Goal: Task Accomplishment & Management: Use online tool/utility

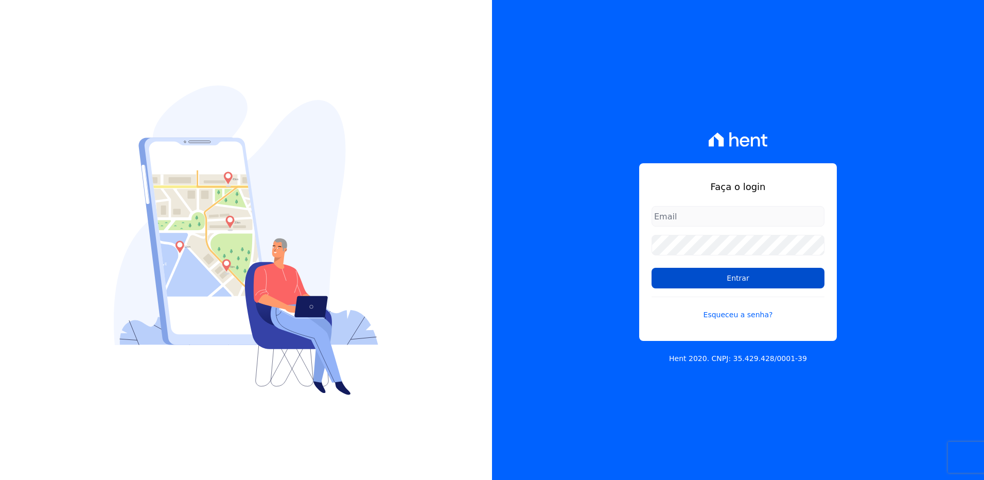
type input "[EMAIL_ADDRESS][PERSON_NAME][DOMAIN_NAME]"
click at [741, 284] on input "Entrar" at bounding box center [738, 278] width 173 height 21
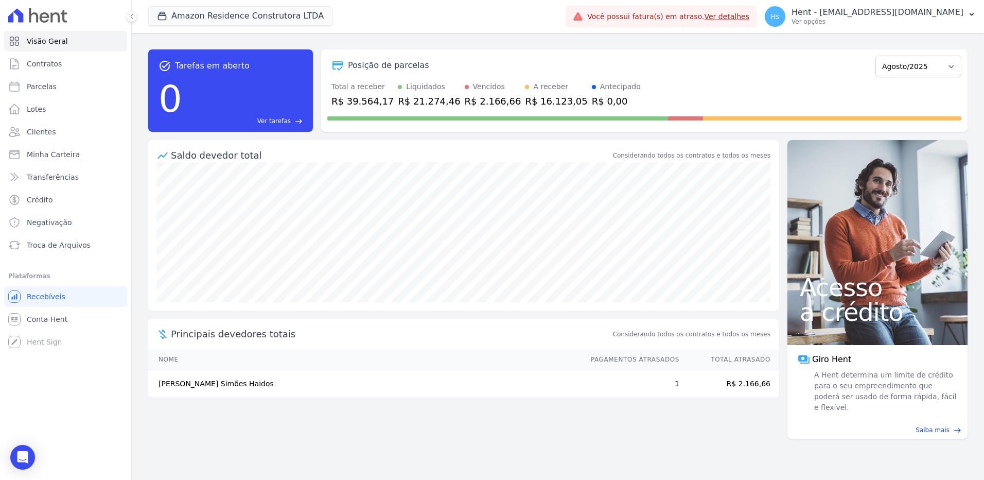
click at [562, 32] on div "Amazon Residence Construtora LTDA Trapisa Engenharia Acaiá Residencial Icatu Re…" at bounding box center [354, 16] width 413 height 34
drag, startPoint x: 607, startPoint y: 32, endPoint x: 580, endPoint y: 38, distance: 27.9
click at [580, 38] on div "task_alt Tarefas em aberto 0 Ver tarefas east Posição de parcelas Dezembro/2022…" at bounding box center [558, 256] width 853 height 447
click at [275, 17] on button "Amazon Residence Construtora LTDA" at bounding box center [240, 16] width 184 height 20
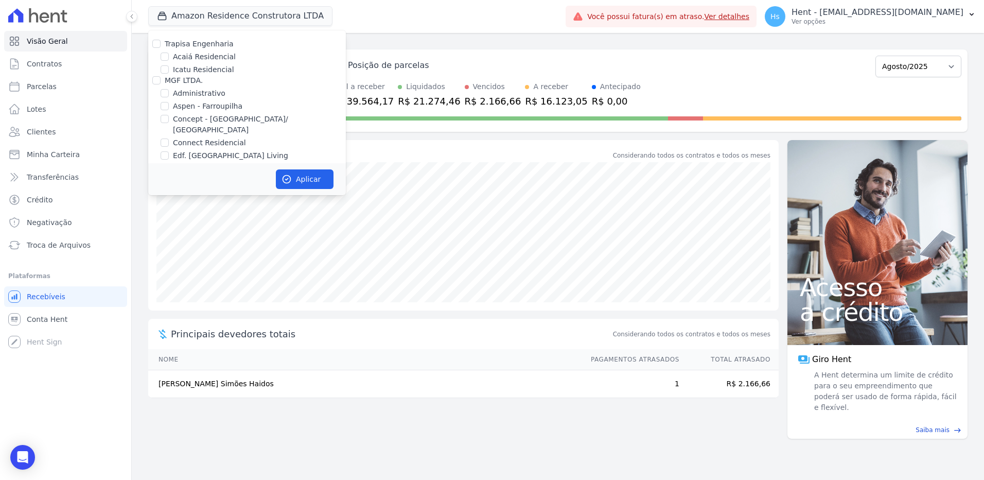
scroll to position [2528, 0]
click at [159, 125] on input "HARAS ROYAL URBANISMO" at bounding box center [156, 129] width 8 height 8
checkbox input "true"
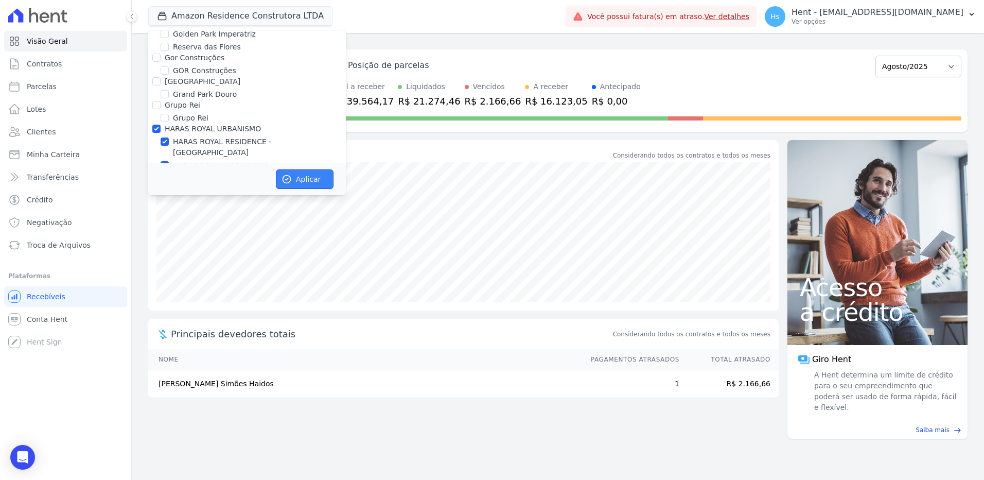
click at [305, 188] on button "Aplicar" at bounding box center [305, 179] width 58 height 20
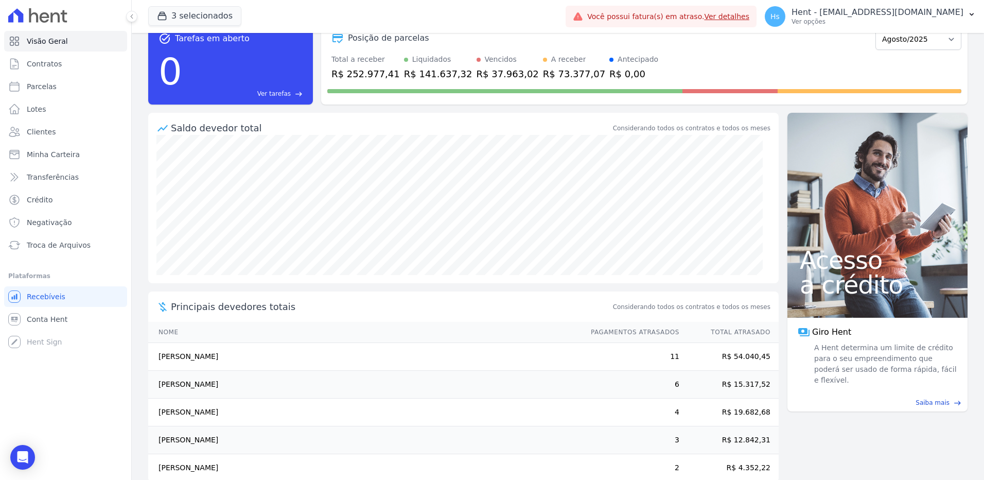
scroll to position [0, 0]
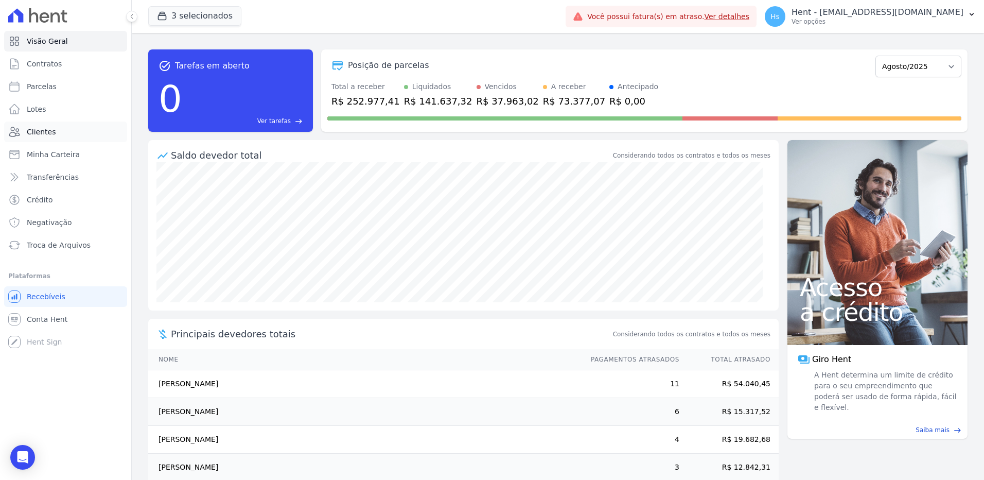
click at [42, 132] on span "Clientes" at bounding box center [41, 132] width 29 height 10
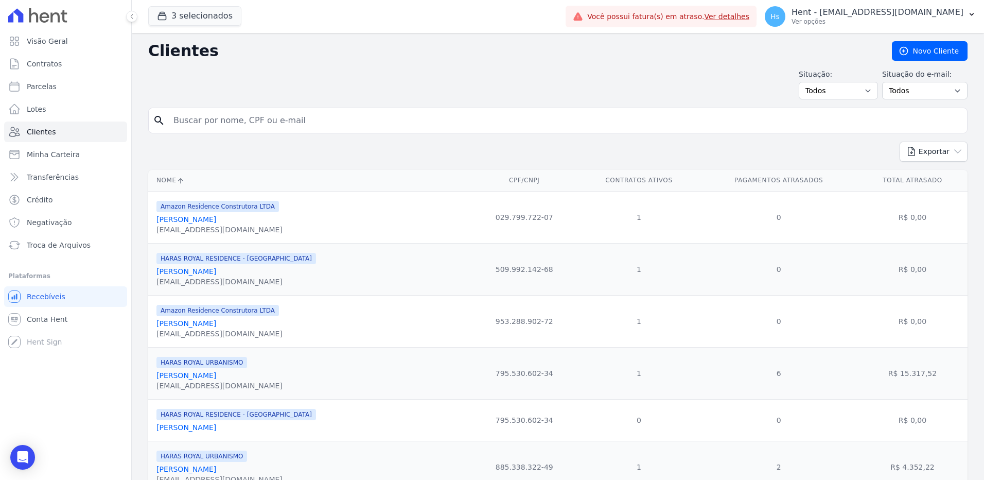
click at [201, 120] on input "search" at bounding box center [565, 120] width 796 height 21
type input "Eliomar"
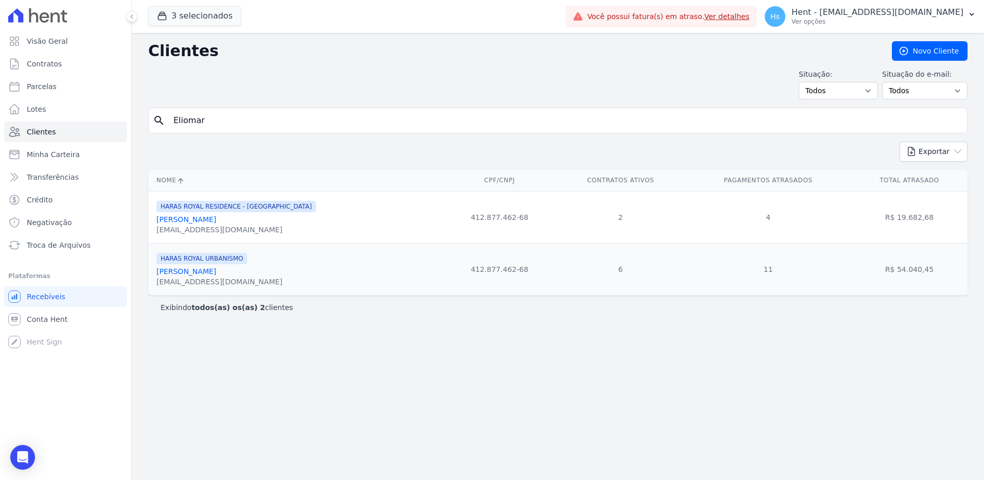
click at [206, 219] on link "[PERSON_NAME]" at bounding box center [187, 219] width 60 height 8
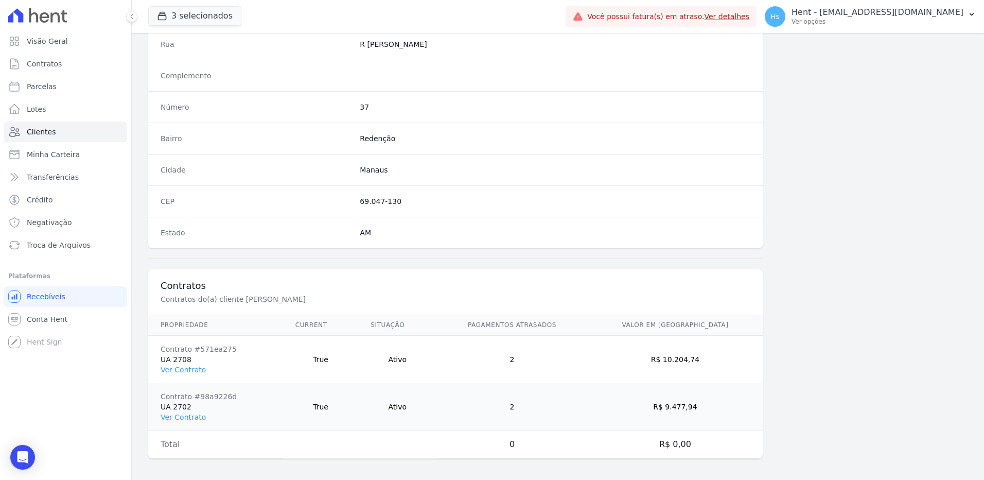
scroll to position [531, 0]
click at [185, 363] on link "Ver Contrato" at bounding box center [183, 366] width 45 height 8
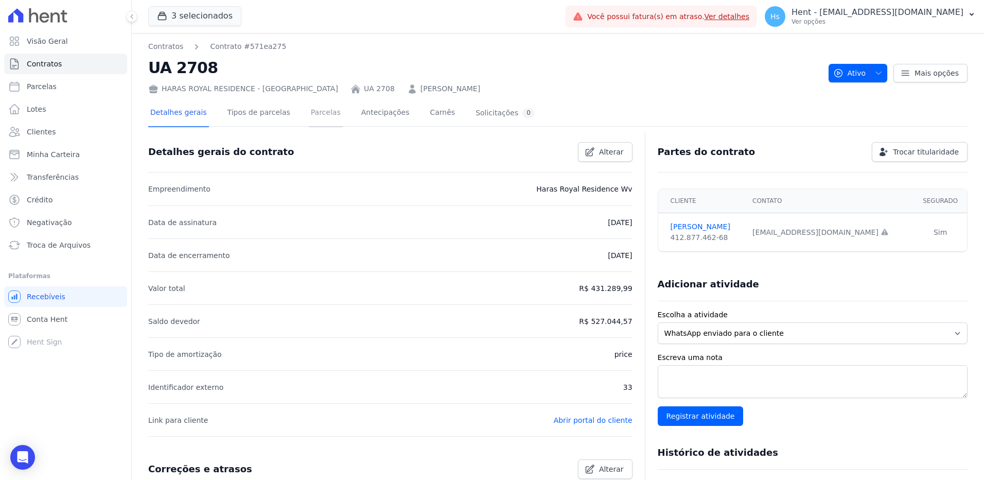
click at [309, 113] on link "Parcelas" at bounding box center [326, 113] width 34 height 27
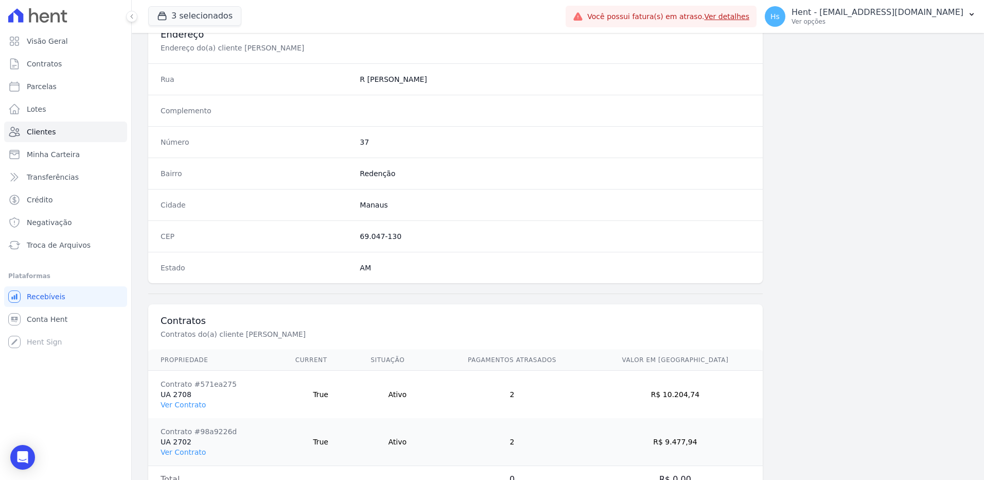
scroll to position [531, 0]
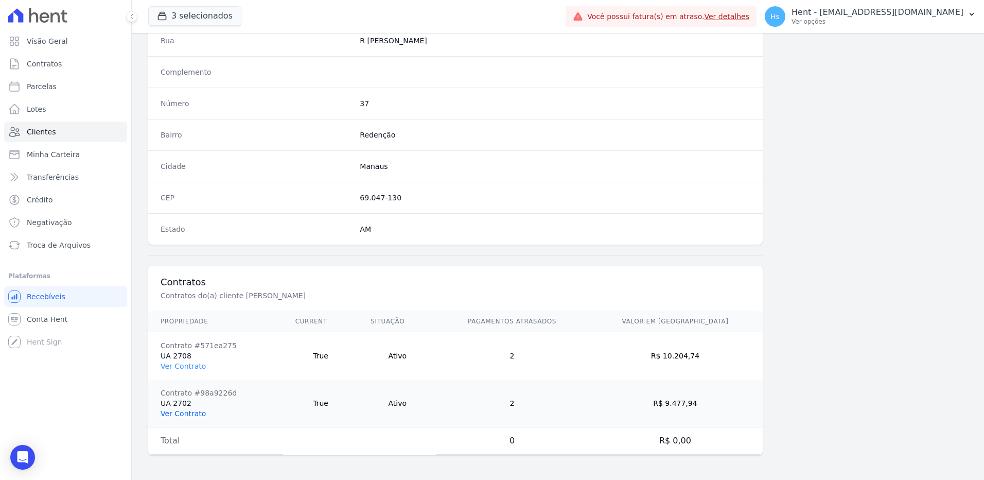
click at [189, 415] on link "Ver Contrato" at bounding box center [183, 413] width 45 height 8
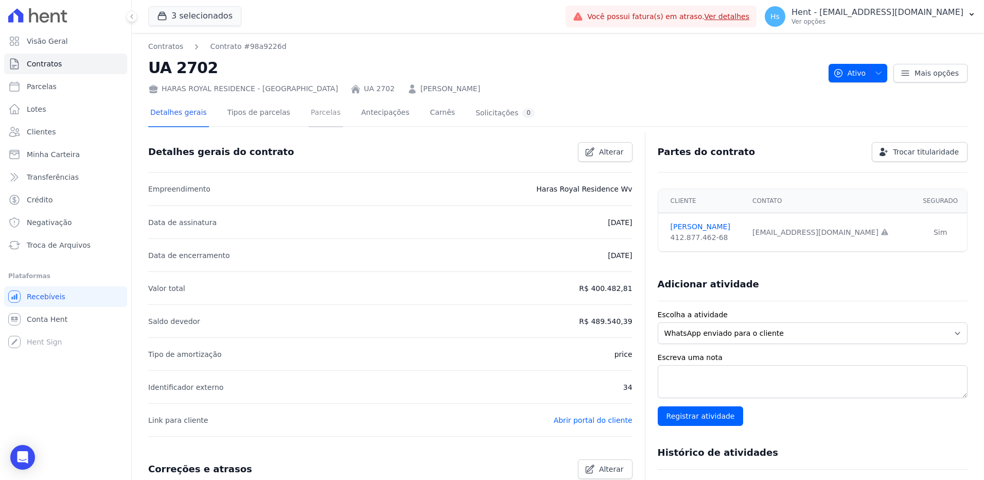
click at [309, 111] on link "Parcelas" at bounding box center [326, 113] width 34 height 27
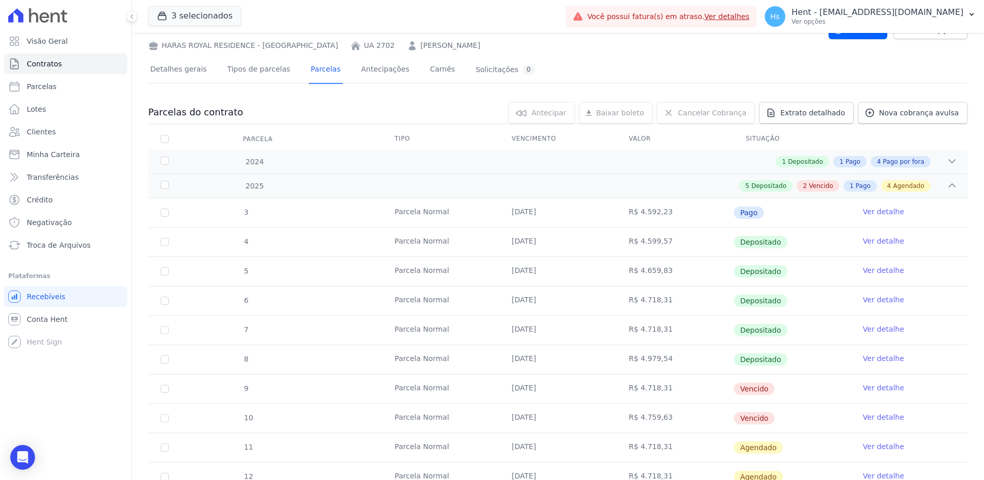
scroll to position [103, 0]
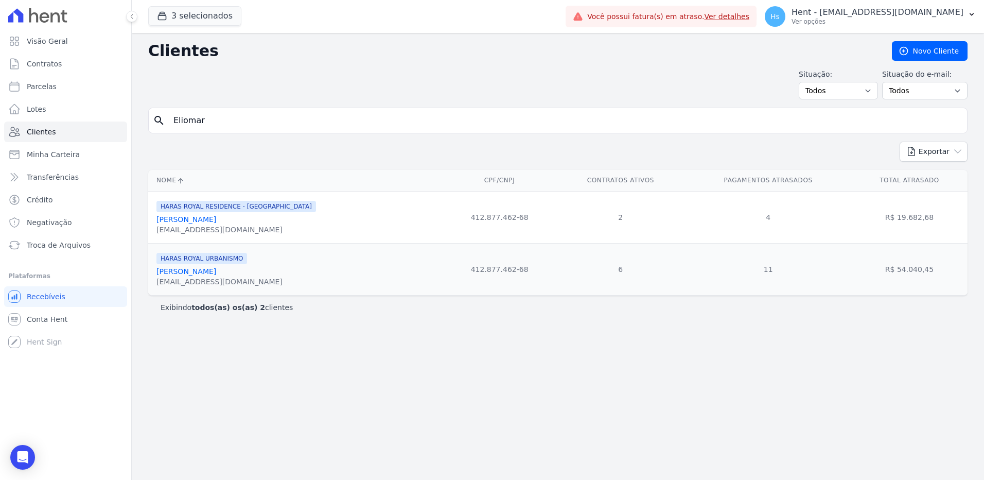
click at [216, 223] on link "[PERSON_NAME]" at bounding box center [187, 219] width 60 height 8
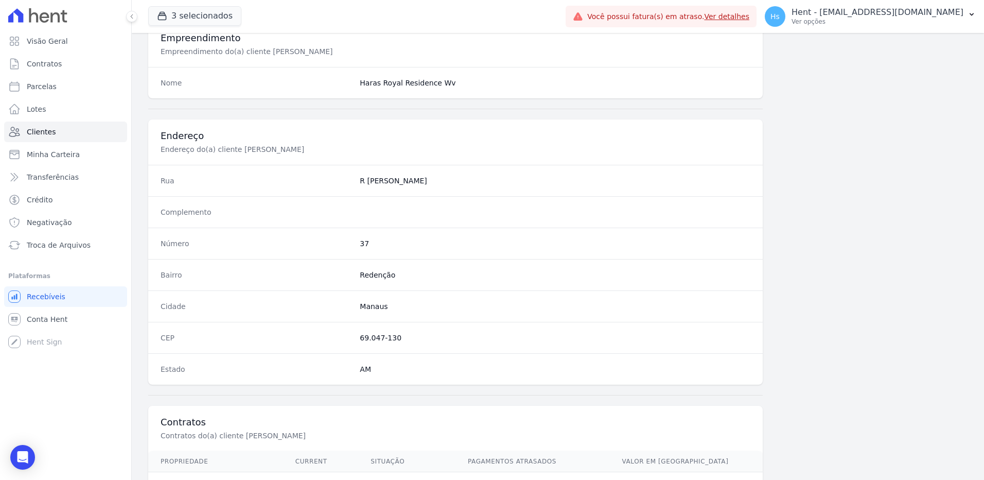
scroll to position [376, 0]
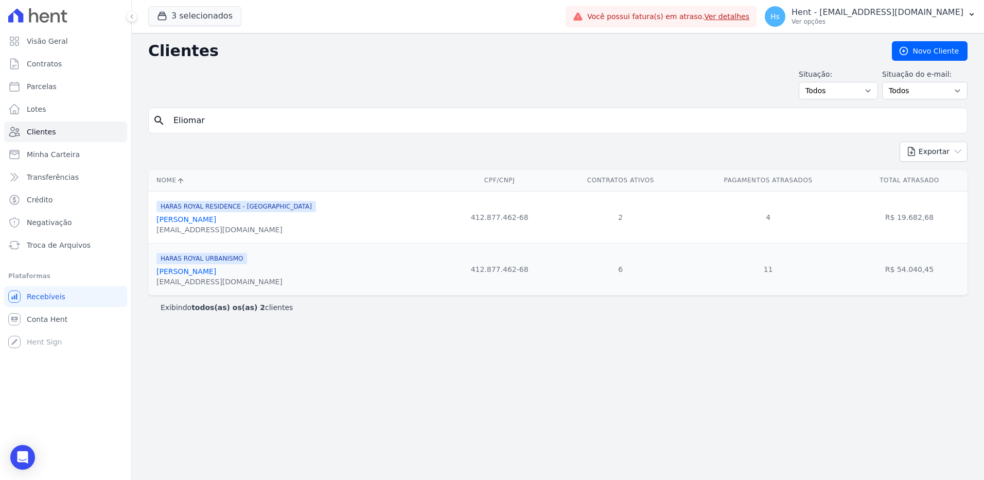
click at [192, 270] on link "[PERSON_NAME]" at bounding box center [187, 271] width 60 height 8
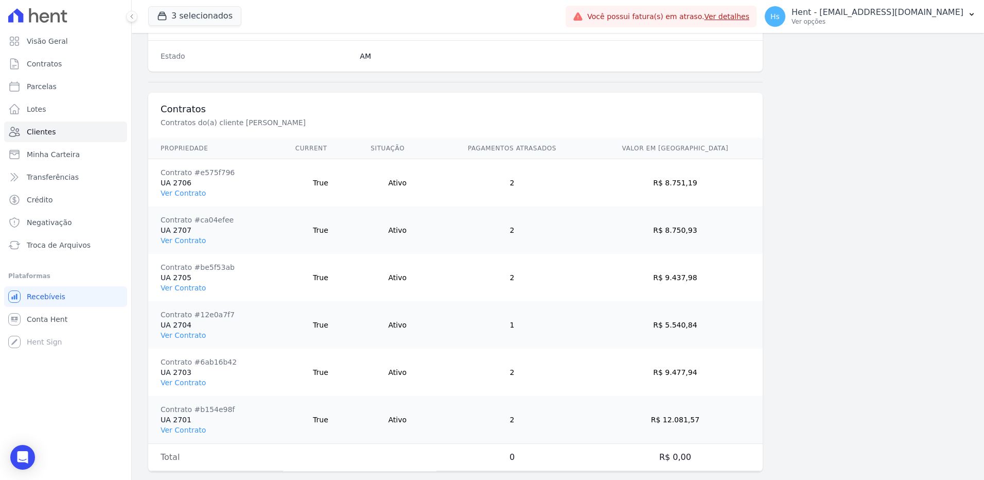
scroll to position [720, 0]
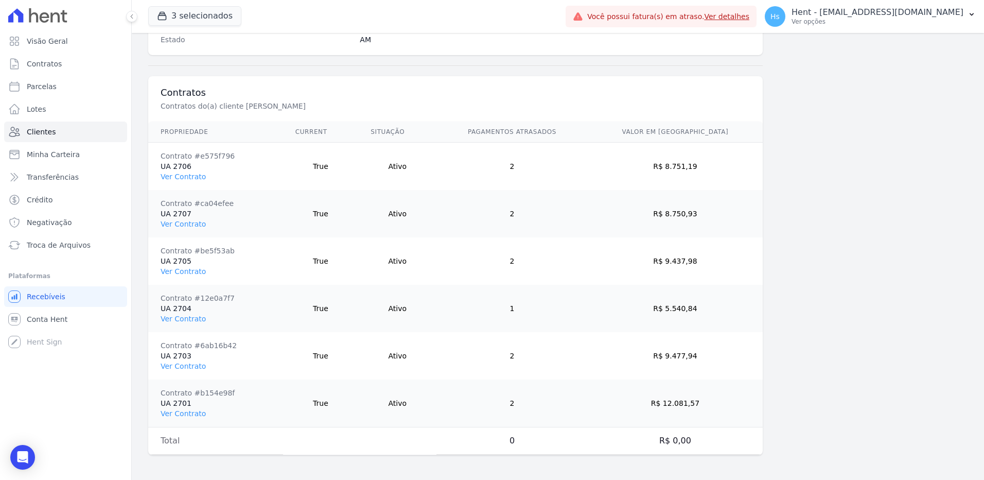
click at [187, 372] on td "Contrato #6ab16b42 UA 2703 Ver Contrato" at bounding box center [215, 355] width 135 height 47
click at [188, 368] on link "Ver Contrato" at bounding box center [183, 366] width 45 height 8
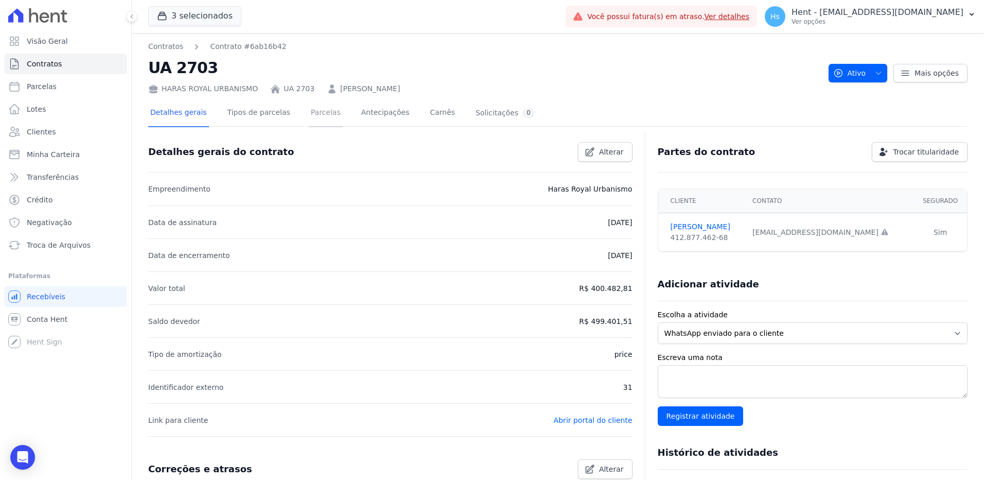
click at [310, 108] on link "Parcelas" at bounding box center [326, 113] width 34 height 27
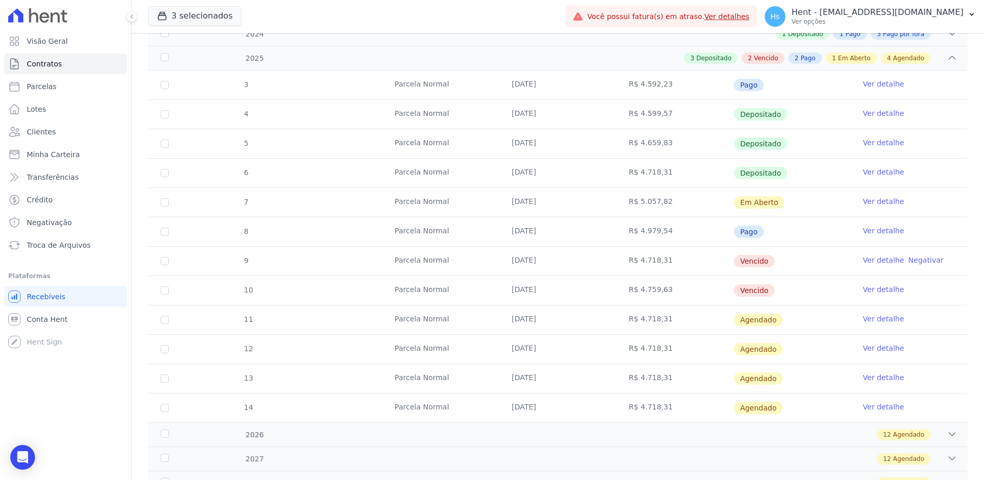
scroll to position [206, 0]
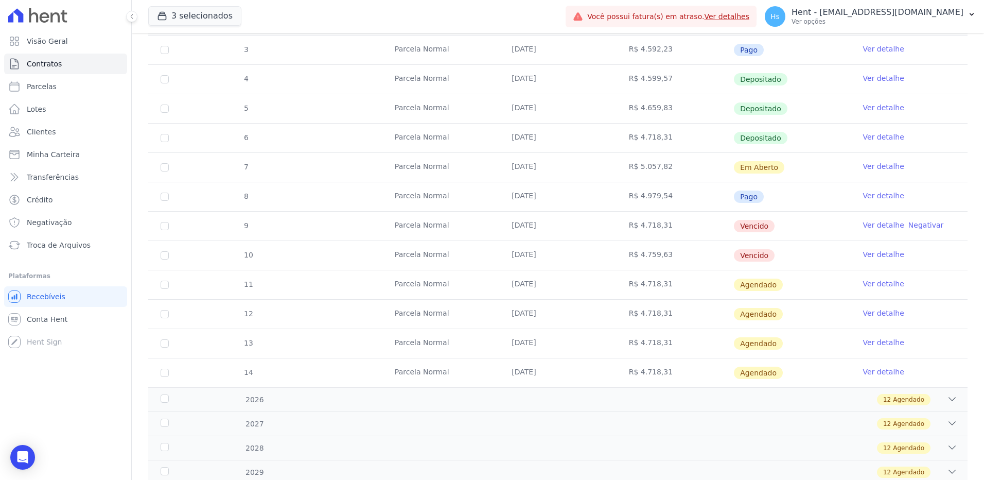
click at [880, 169] on link "Ver detalhe" at bounding box center [883, 166] width 41 height 10
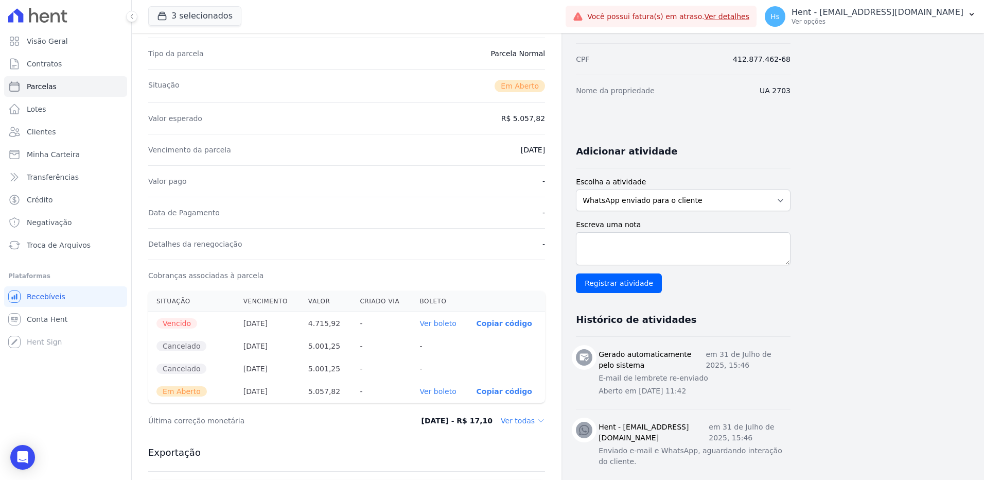
scroll to position [96, 0]
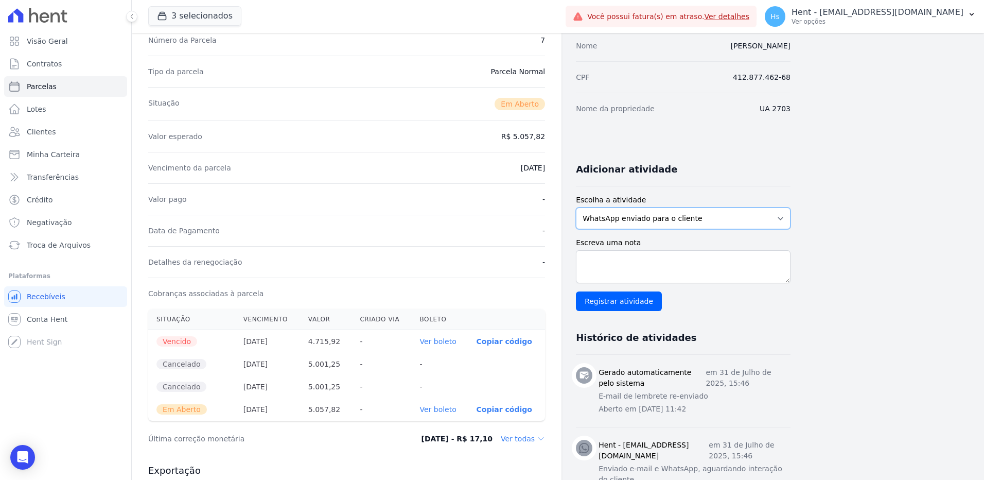
click at [714, 220] on select "WhatsApp enviado para o cliente Adicionar um comentário Ligação feita para o cl…" at bounding box center [683, 218] width 215 height 22
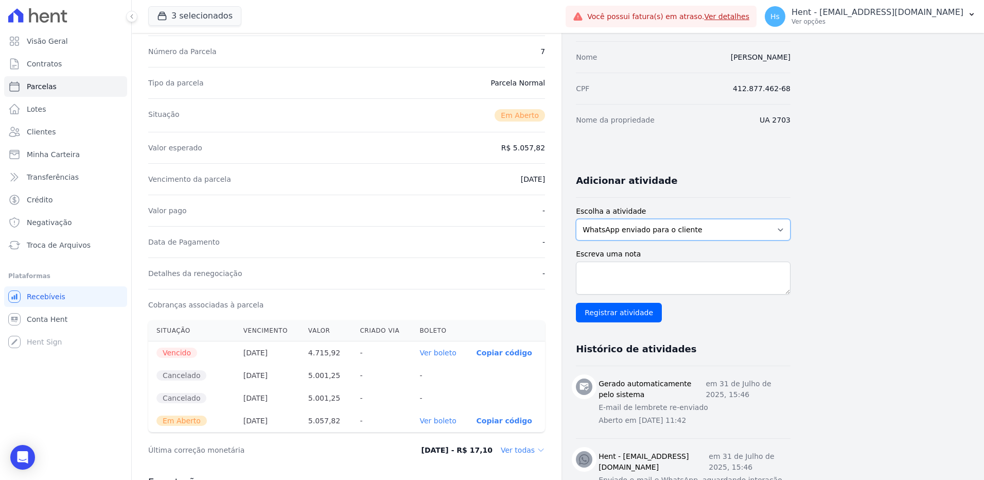
scroll to position [0, 0]
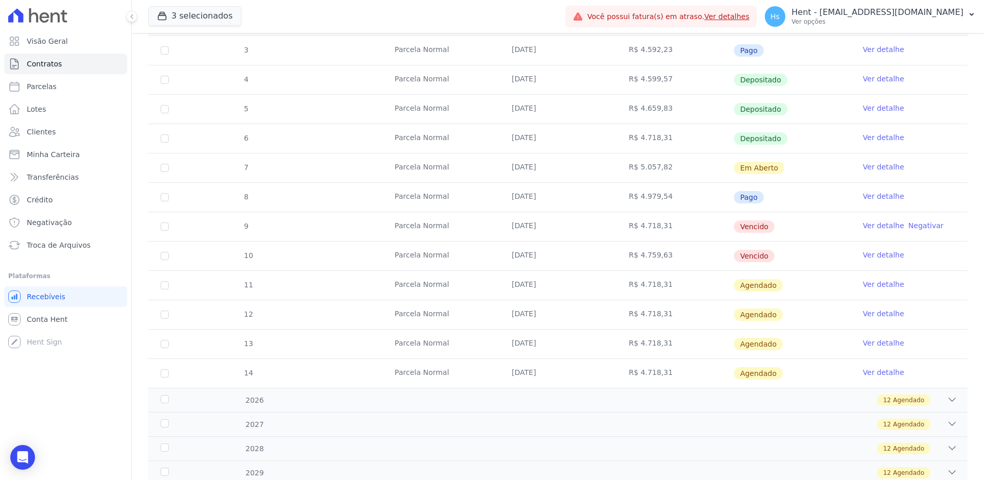
scroll to position [206, 0]
click at [887, 134] on link "Ver detalhe" at bounding box center [883, 137] width 41 height 10
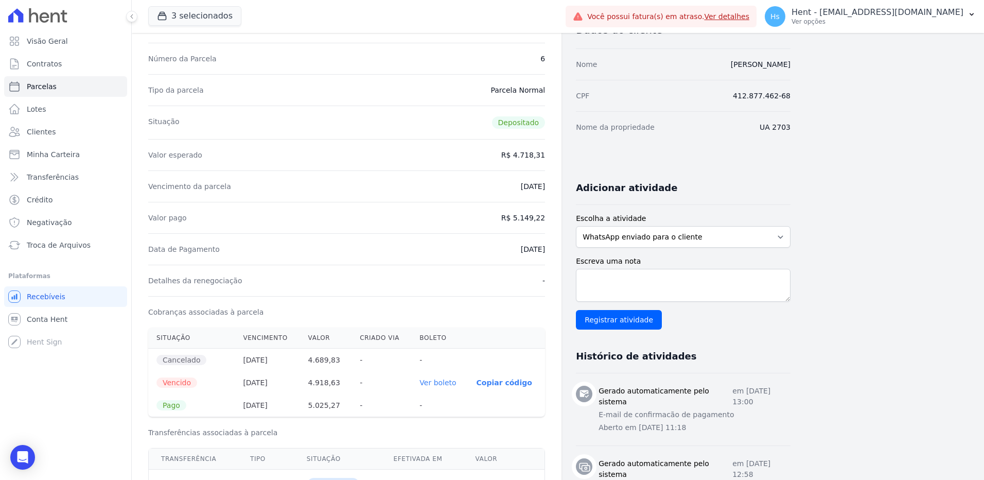
scroll to position [51, 0]
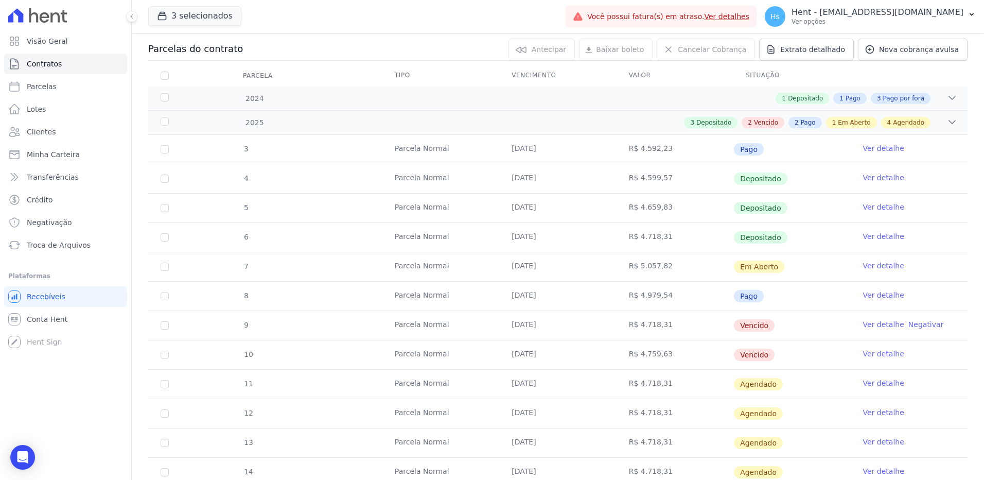
scroll to position [154, 0]
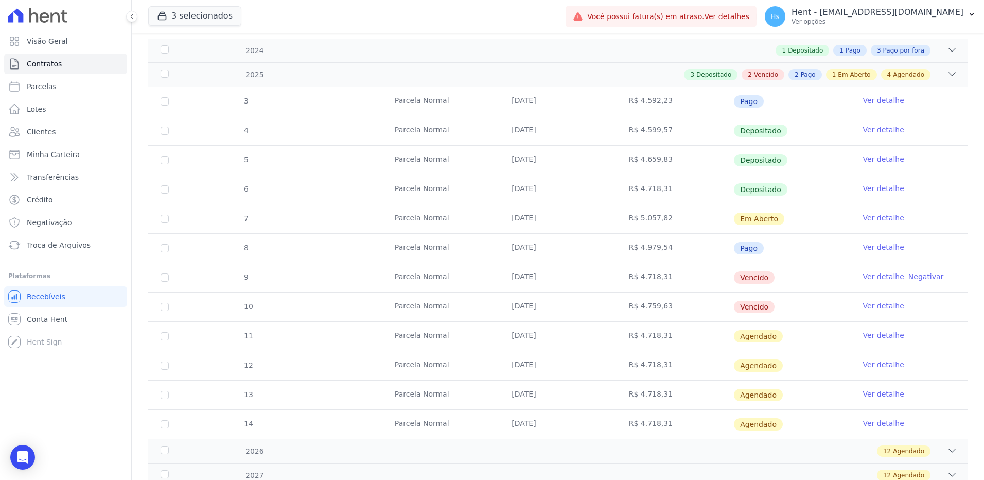
click at [879, 214] on link "Ver detalhe" at bounding box center [883, 218] width 41 height 10
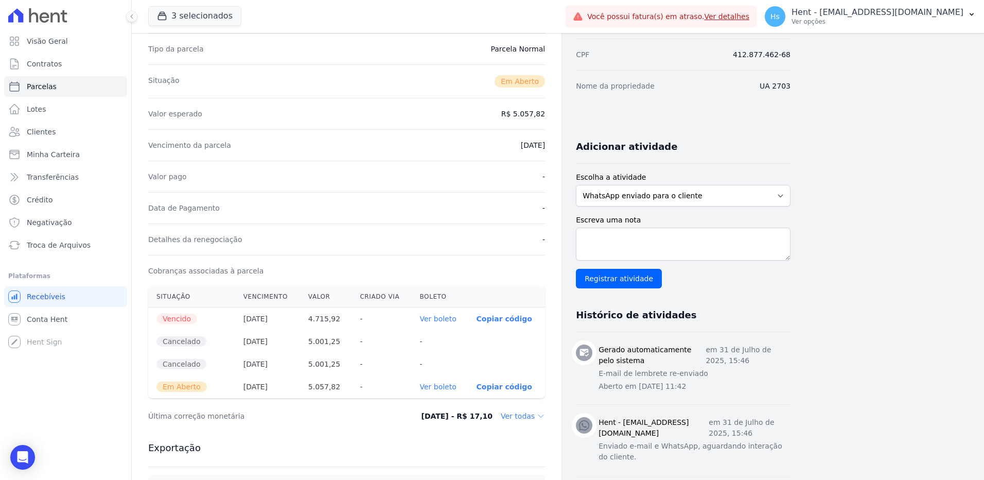
scroll to position [103, 0]
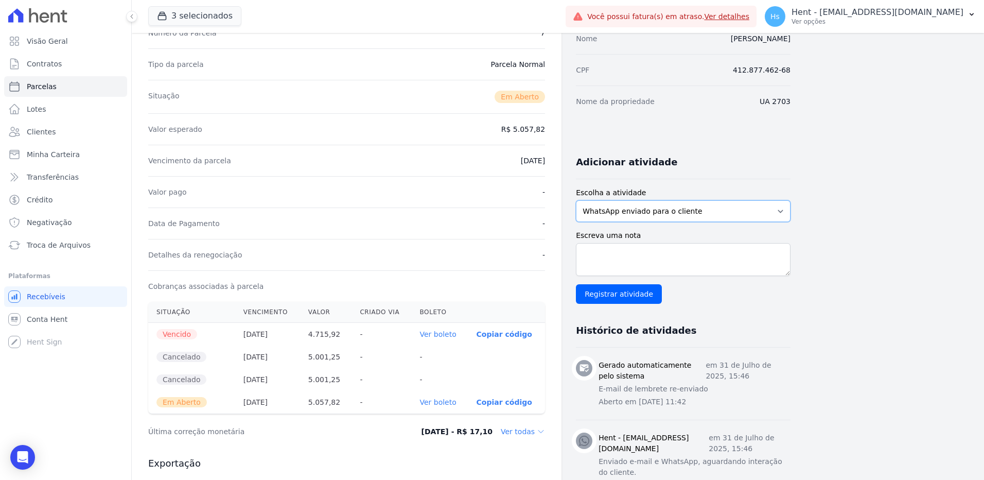
click at [653, 204] on select "WhatsApp enviado para o cliente Adicionar um comentário Ligação feita para o cl…" at bounding box center [683, 211] width 215 height 22
select select "charge"
click at [576, 200] on select "WhatsApp enviado para o cliente Adicionar um comentário Ligação feita para o cl…" at bounding box center [683, 211] width 215 height 22
click at [600, 242] on div "Escreva uma nota Registrar atividade" at bounding box center [683, 267] width 215 height 74
click at [599, 249] on textarea "Escreva uma nota" at bounding box center [683, 259] width 215 height 33
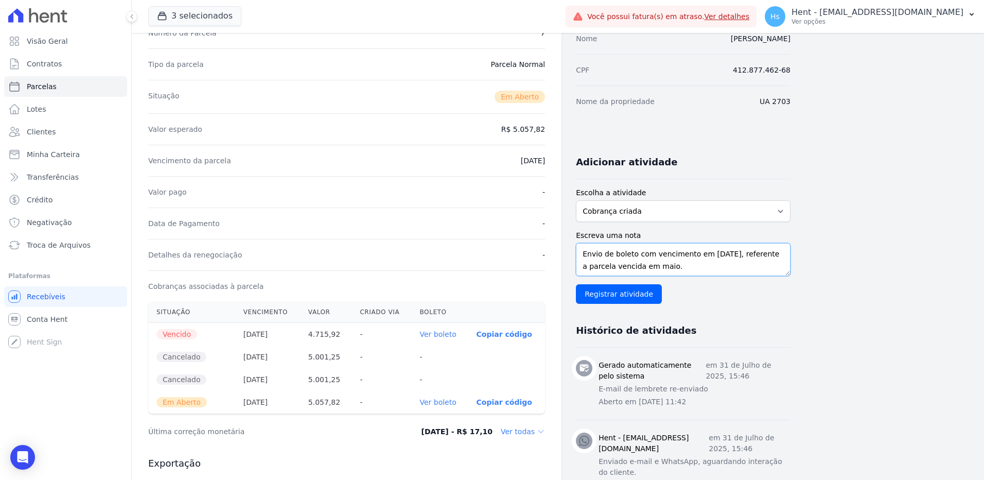
drag, startPoint x: 591, startPoint y: 279, endPoint x: 555, endPoint y: 252, distance: 44.4
click at [555, 252] on div "Contratos Contrato #6ab16b42 [GEOGRAPHIC_DATA] Parcela #7 [GEOGRAPHIC_DATA] #7 …" at bounding box center [461, 403] width 659 height 946
type textarea "Envio de boleto com vencimento em [DATE], referente a parcela vencida em maio."
click at [602, 297] on input "Registrar atividade" at bounding box center [619, 294] width 86 height 20
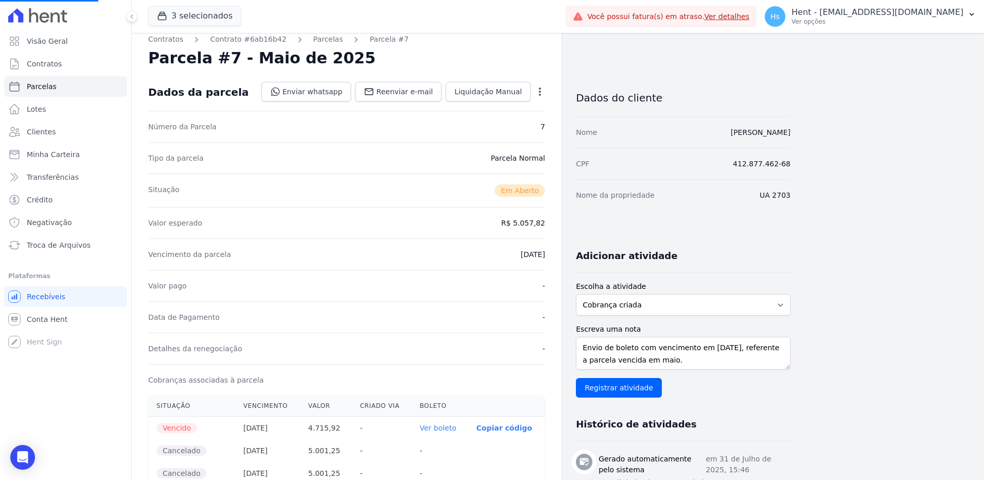
scroll to position [0, 0]
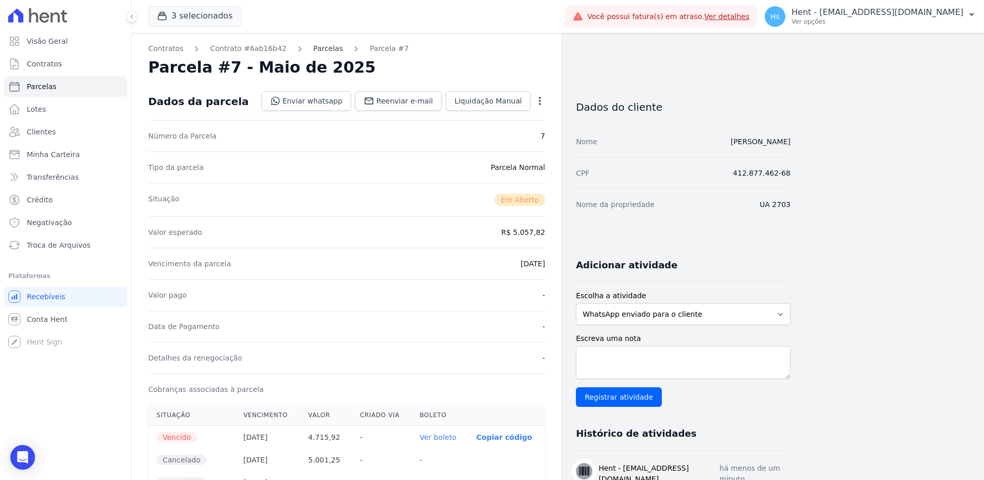
click at [314, 49] on link "Parcelas" at bounding box center [329, 48] width 30 height 11
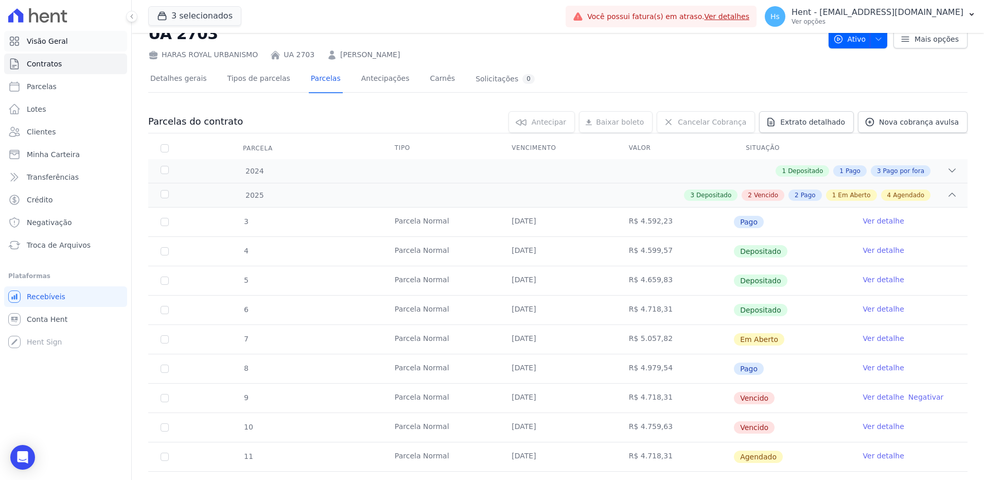
scroll to position [51, 0]
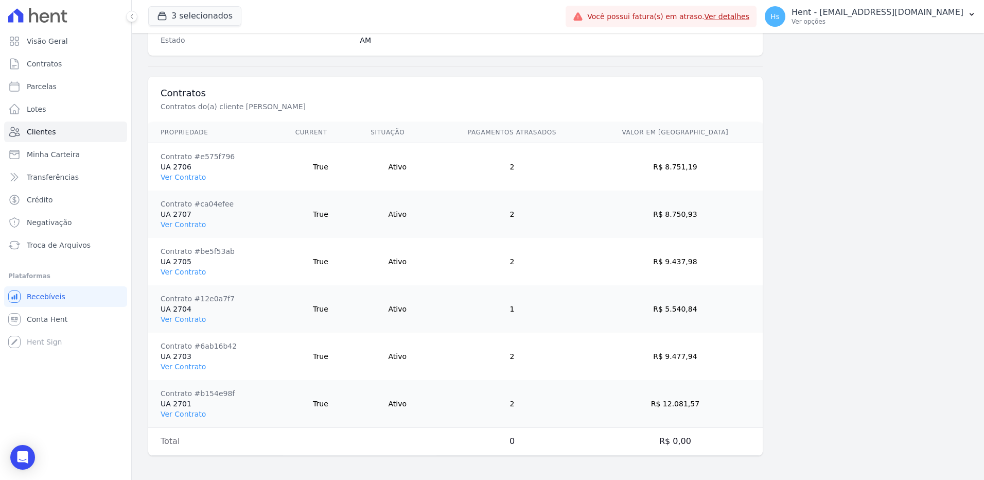
scroll to position [720, 0]
click at [175, 270] on link "Ver Contrato" at bounding box center [183, 271] width 45 height 8
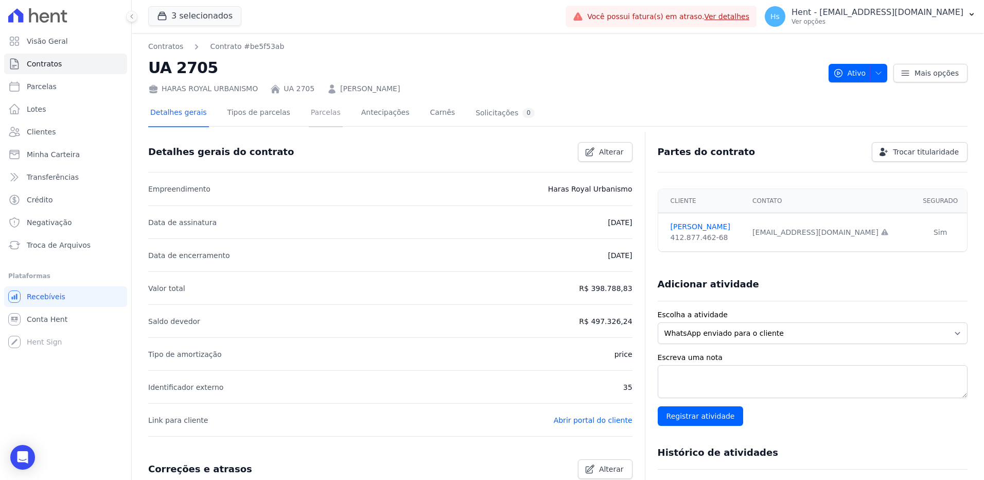
click at [321, 110] on link "Parcelas" at bounding box center [326, 113] width 34 height 27
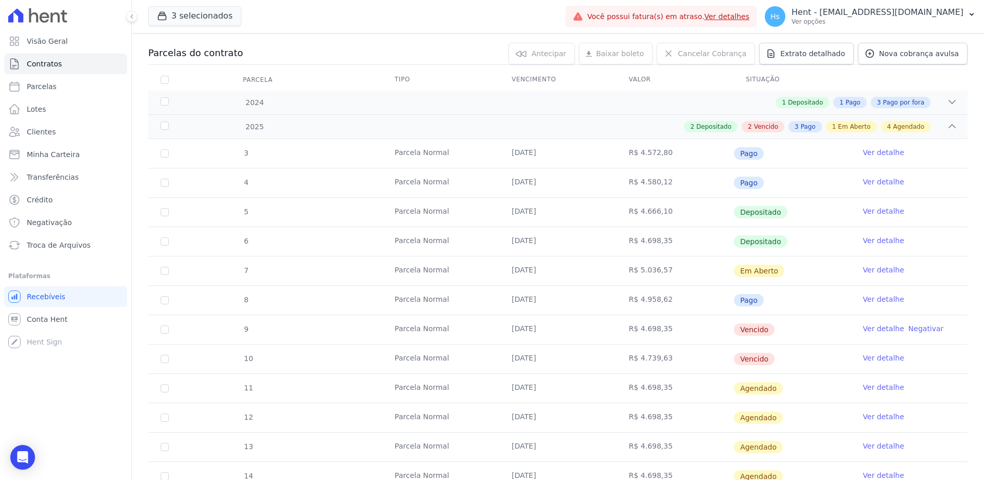
scroll to position [103, 0]
click at [869, 270] on link "Ver detalhe" at bounding box center [883, 269] width 41 height 10
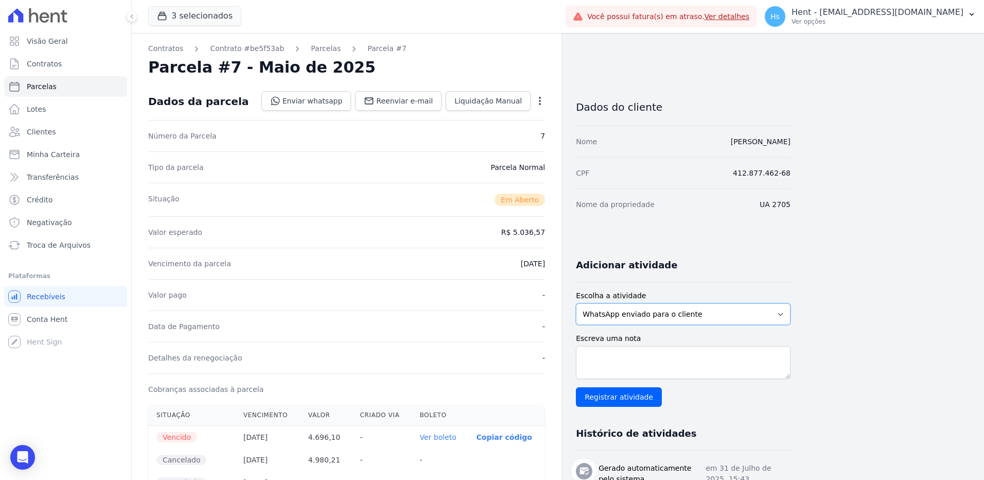
click at [711, 318] on select "WhatsApp enviado para o cliente Adicionar um comentário Ligação feita para o cl…" at bounding box center [683, 314] width 215 height 22
select select "charge"
click at [576, 303] on select "WhatsApp enviado para o cliente Adicionar um comentário Ligação feita para o cl…" at bounding box center [683, 314] width 215 height 22
paste textarea "Envio de boleto com vencimento em [DATE], referente a parcela vencida em maio."
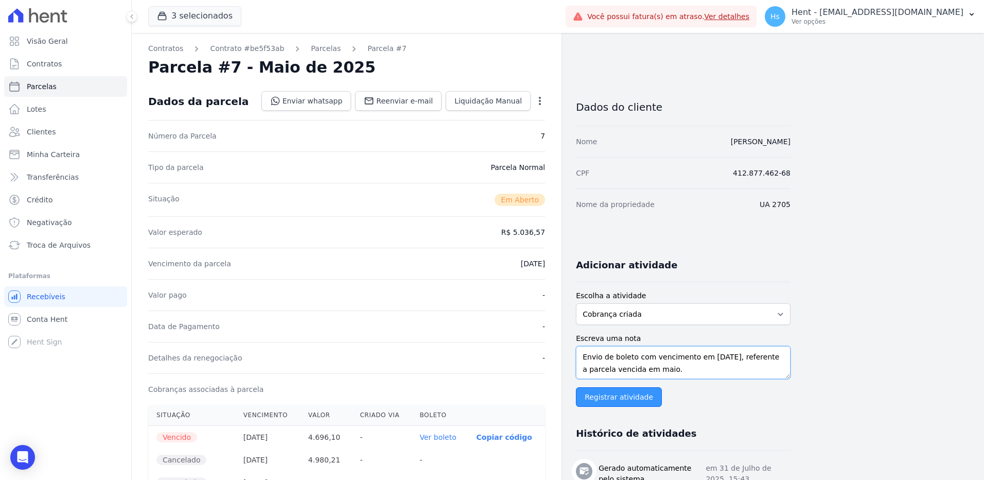
type textarea "Envio de boleto com vencimento em [DATE], referente a parcela vencida em maio."
click at [650, 397] on input "Registrar atividade" at bounding box center [619, 397] width 86 height 20
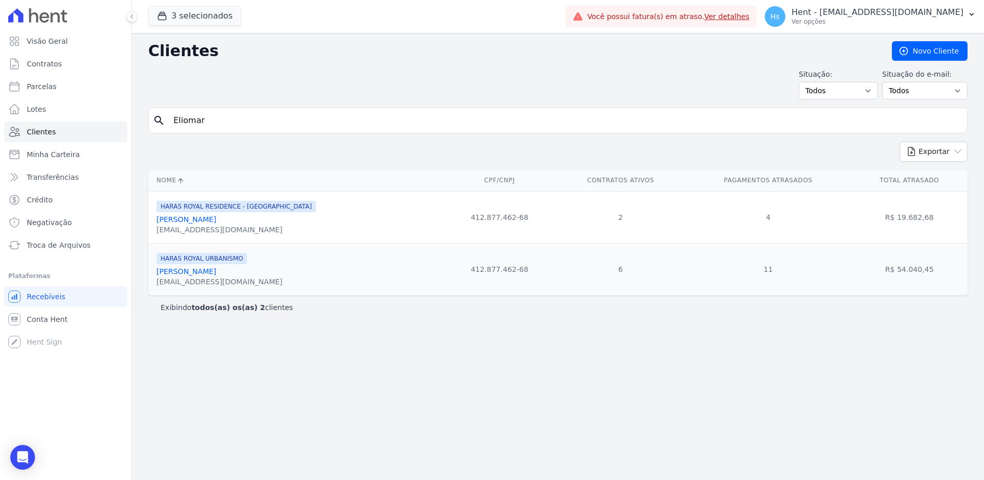
click at [216, 272] on link "[PERSON_NAME]" at bounding box center [187, 271] width 60 height 8
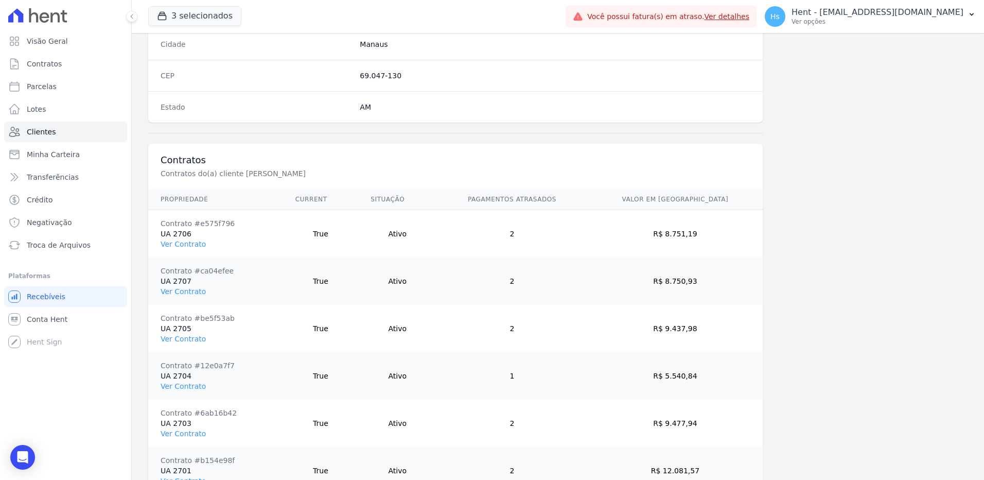
scroll to position [720, 0]
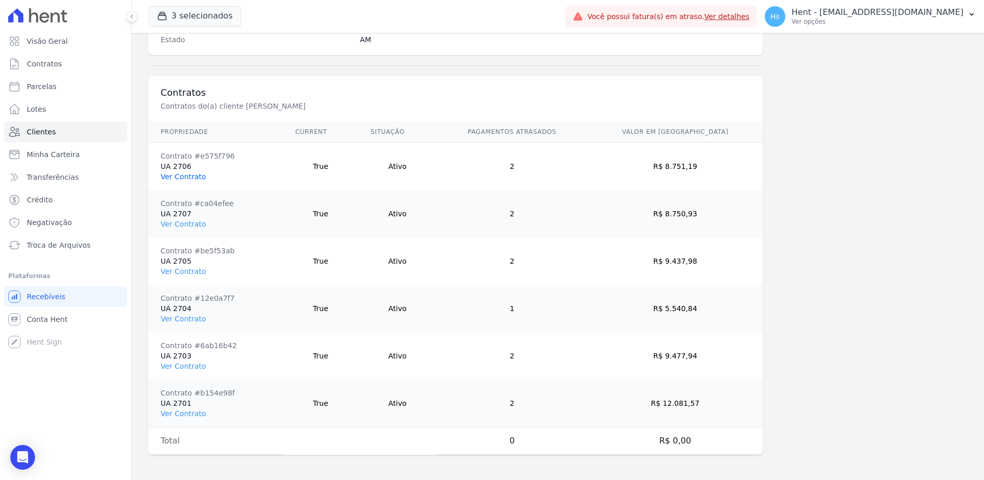
click at [182, 177] on link "Ver Contrato" at bounding box center [183, 176] width 45 height 8
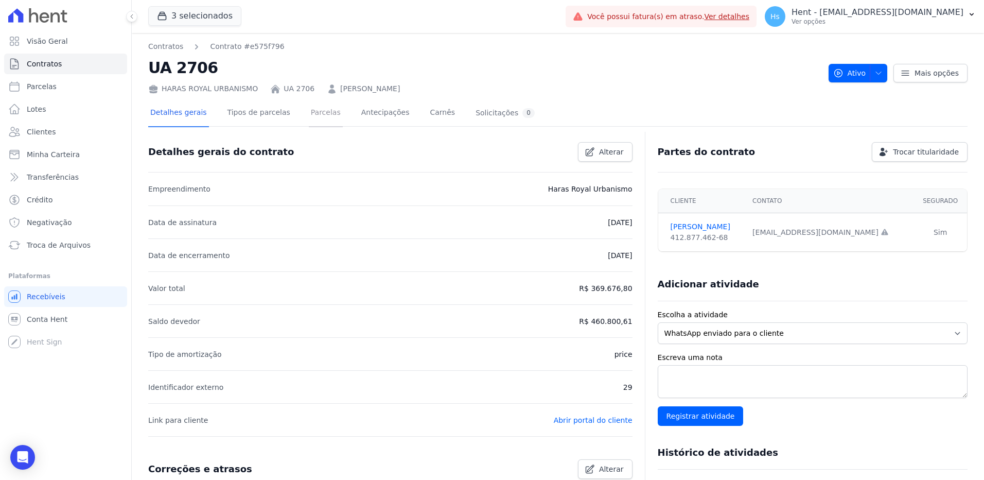
click at [322, 112] on link "Parcelas" at bounding box center [326, 113] width 34 height 27
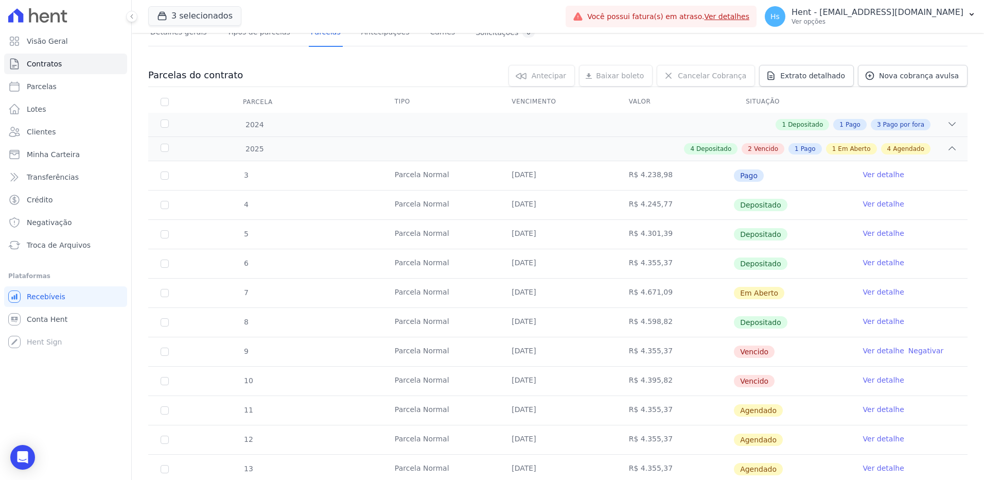
scroll to position [154, 0]
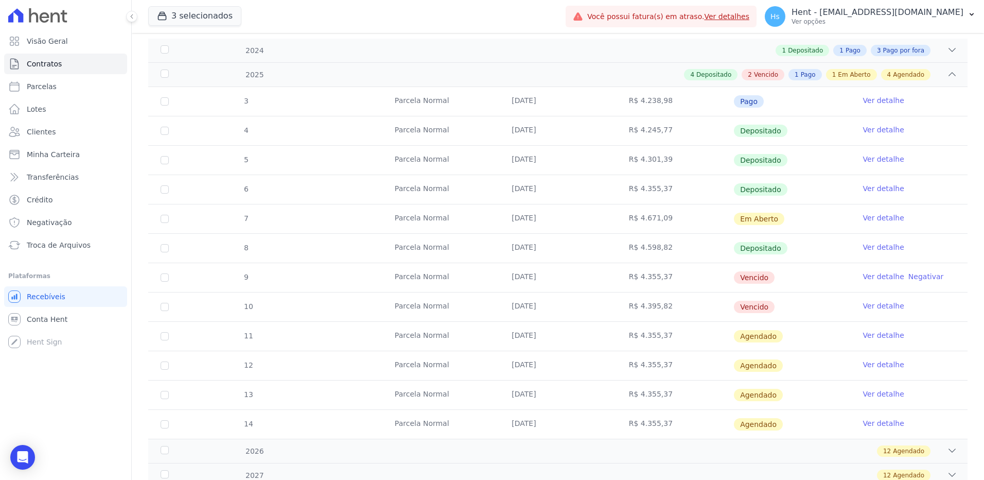
click at [881, 216] on link "Ver detalhe" at bounding box center [883, 218] width 41 height 10
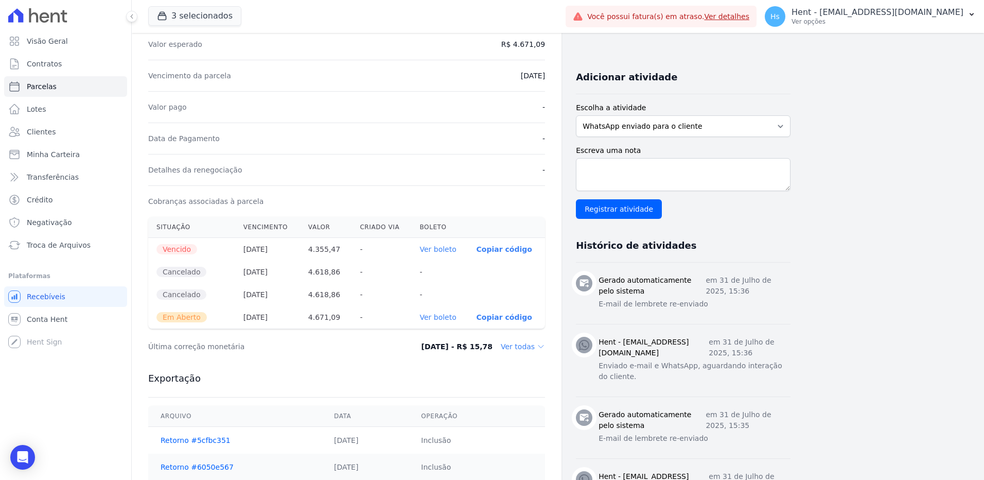
scroll to position [206, 0]
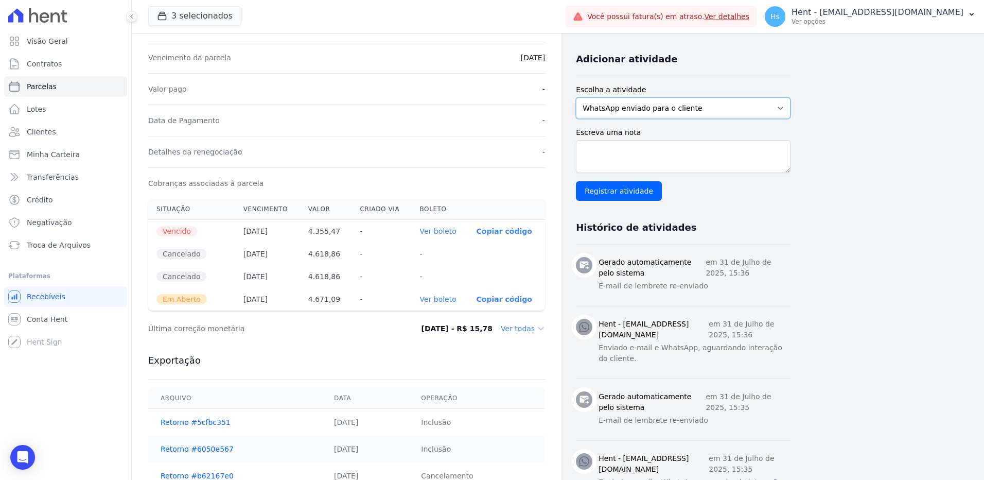
click at [682, 112] on select "WhatsApp enviado para o cliente Adicionar um comentário Ligação feita para o cl…" at bounding box center [683, 108] width 215 height 22
select select "charge"
click at [576, 97] on select "WhatsApp enviado para o cliente Adicionar um comentário Ligação feita para o cl…" at bounding box center [683, 108] width 215 height 22
paste textarea "Envio de boleto com vencimento em [DATE], referente a parcela vencida em maio."
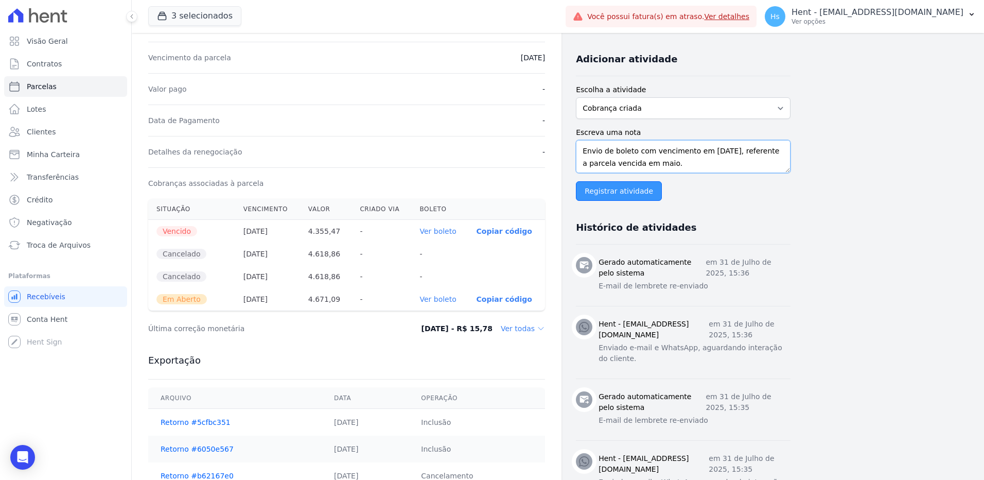
type textarea "Envio de boleto com vencimento em [DATE], referente a parcela vencida em maio."
click at [604, 199] on input "Registrar atividade" at bounding box center [619, 191] width 86 height 20
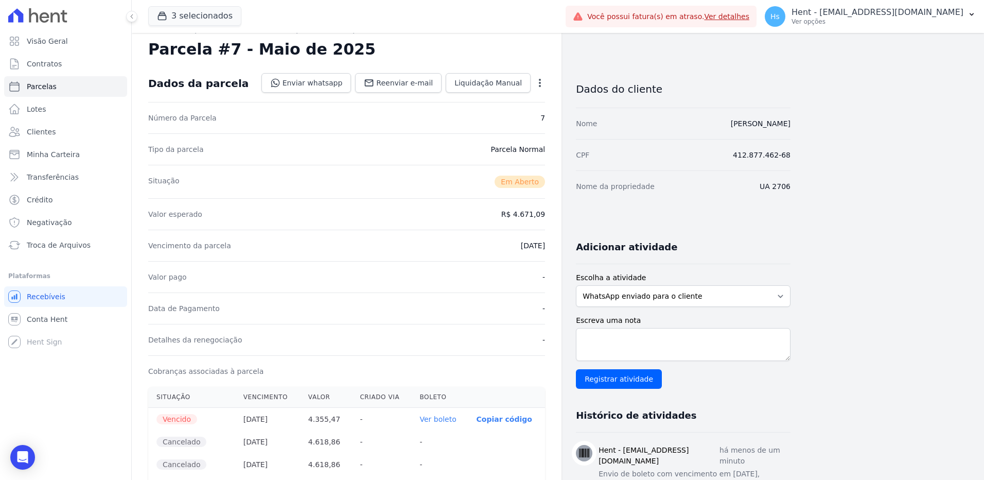
scroll to position [0, 0]
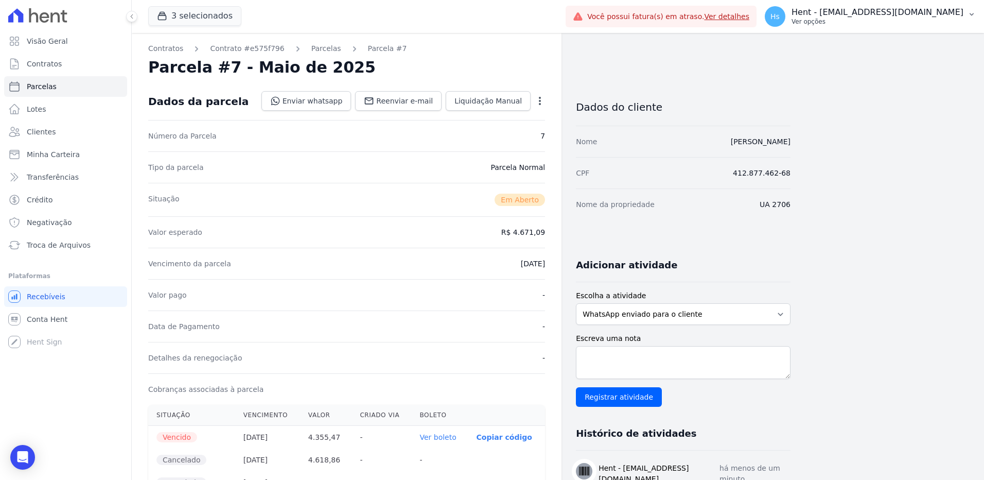
click at [961, 20] on p "Ver opções" at bounding box center [878, 22] width 172 height 8
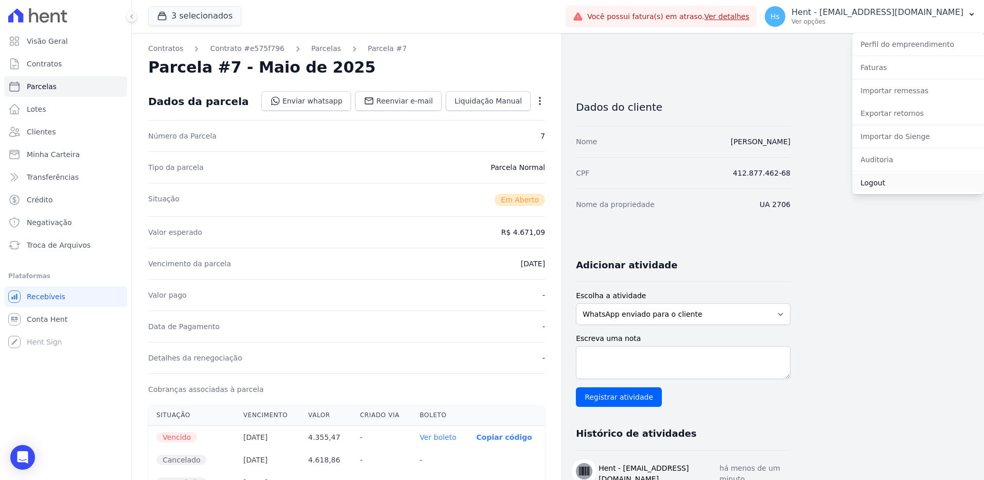
click at [884, 189] on link "Logout" at bounding box center [919, 182] width 132 height 19
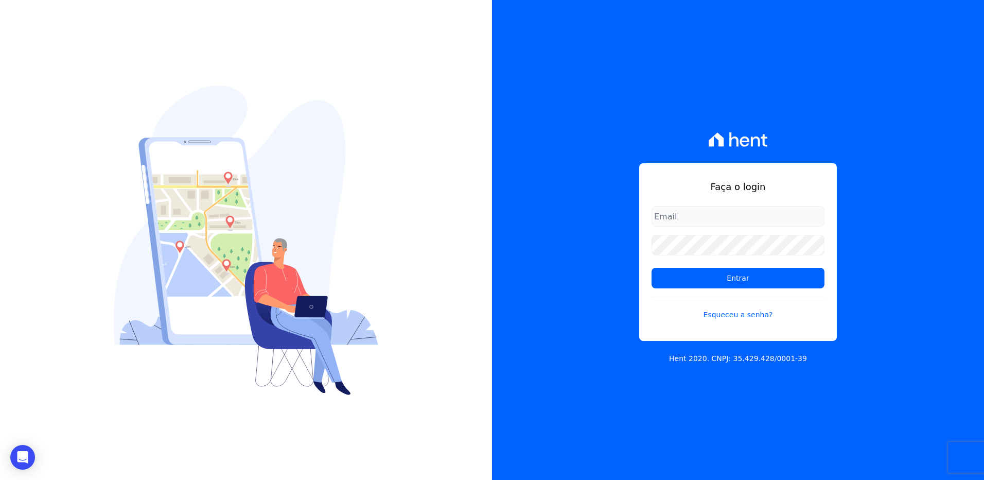
type input "[EMAIL_ADDRESS][DOMAIN_NAME]"
